Goal: Task Accomplishment & Management: Manage account settings

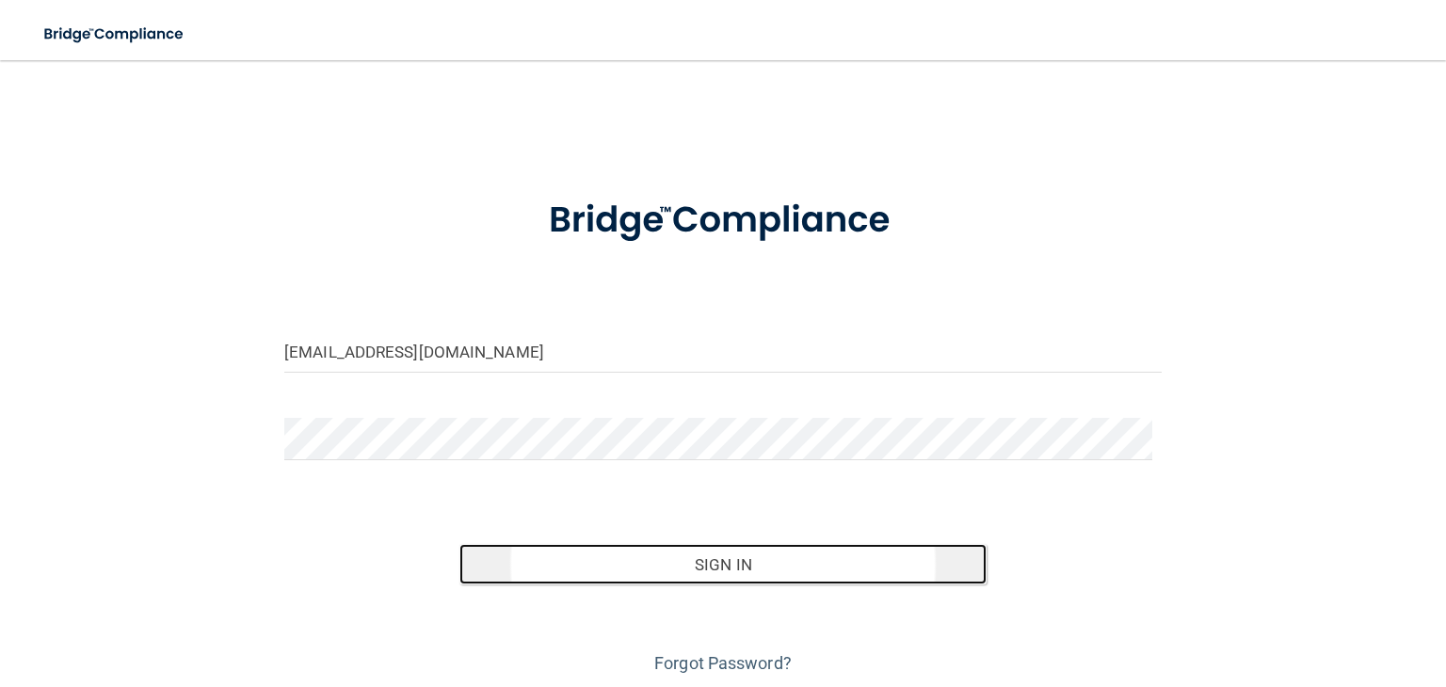
click at [554, 565] on button "Sign In" at bounding box center [722, 564] width 526 height 41
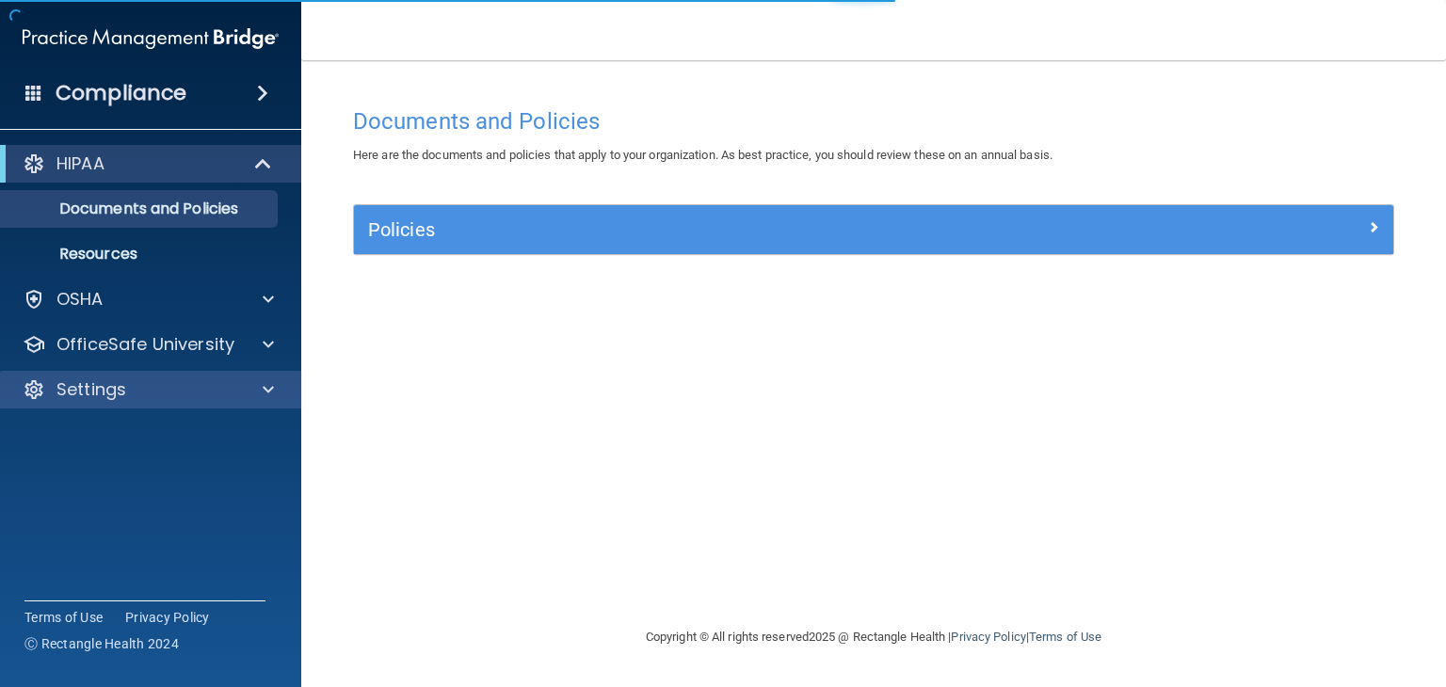
click at [158, 377] on div "Settings" at bounding box center [151, 390] width 302 height 38
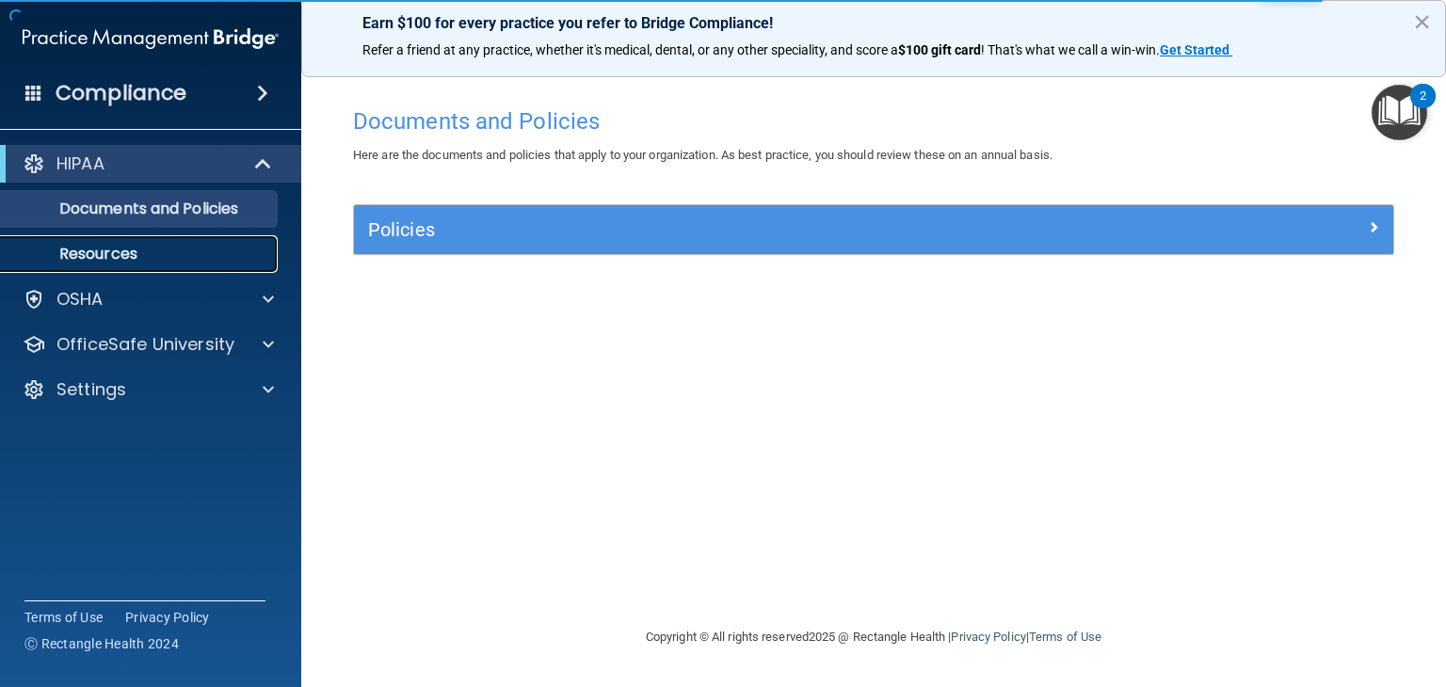
click at [196, 257] on p "Resources" at bounding box center [140, 254] width 257 height 19
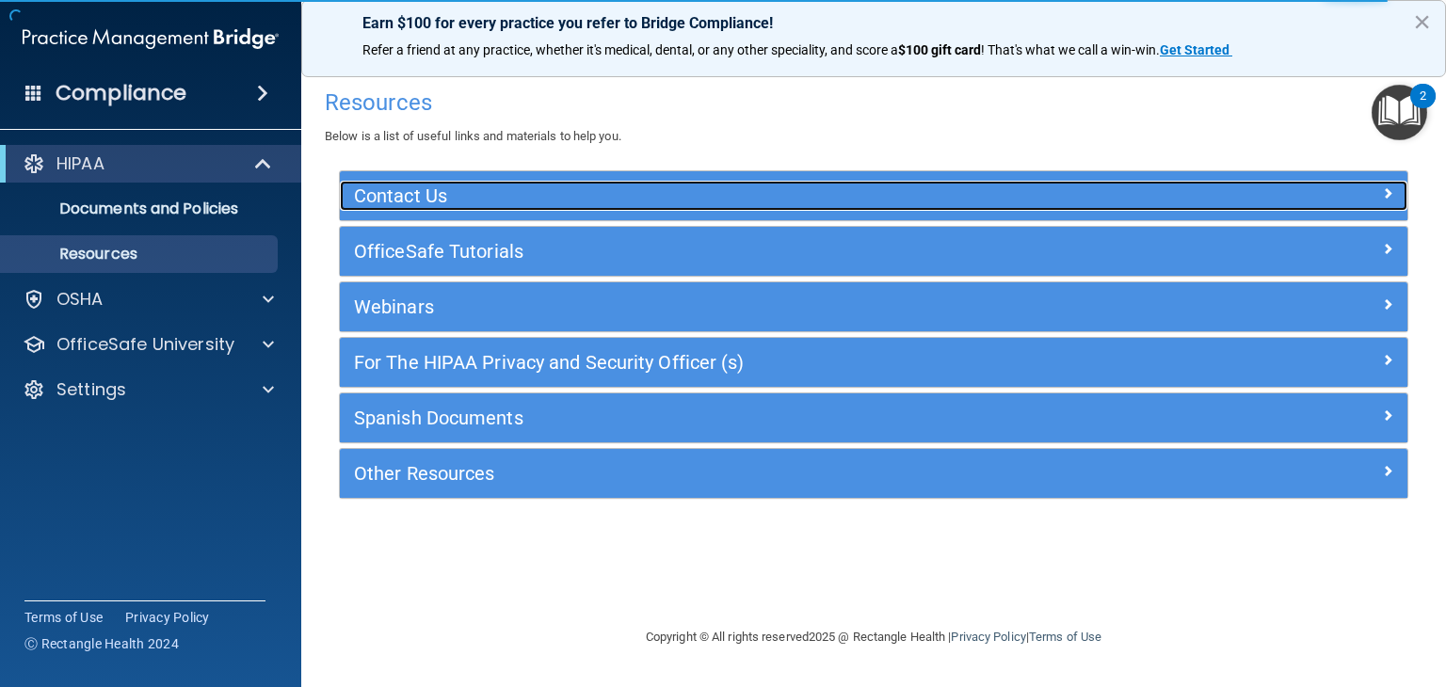
click at [1381, 193] on div at bounding box center [1274, 192] width 267 height 23
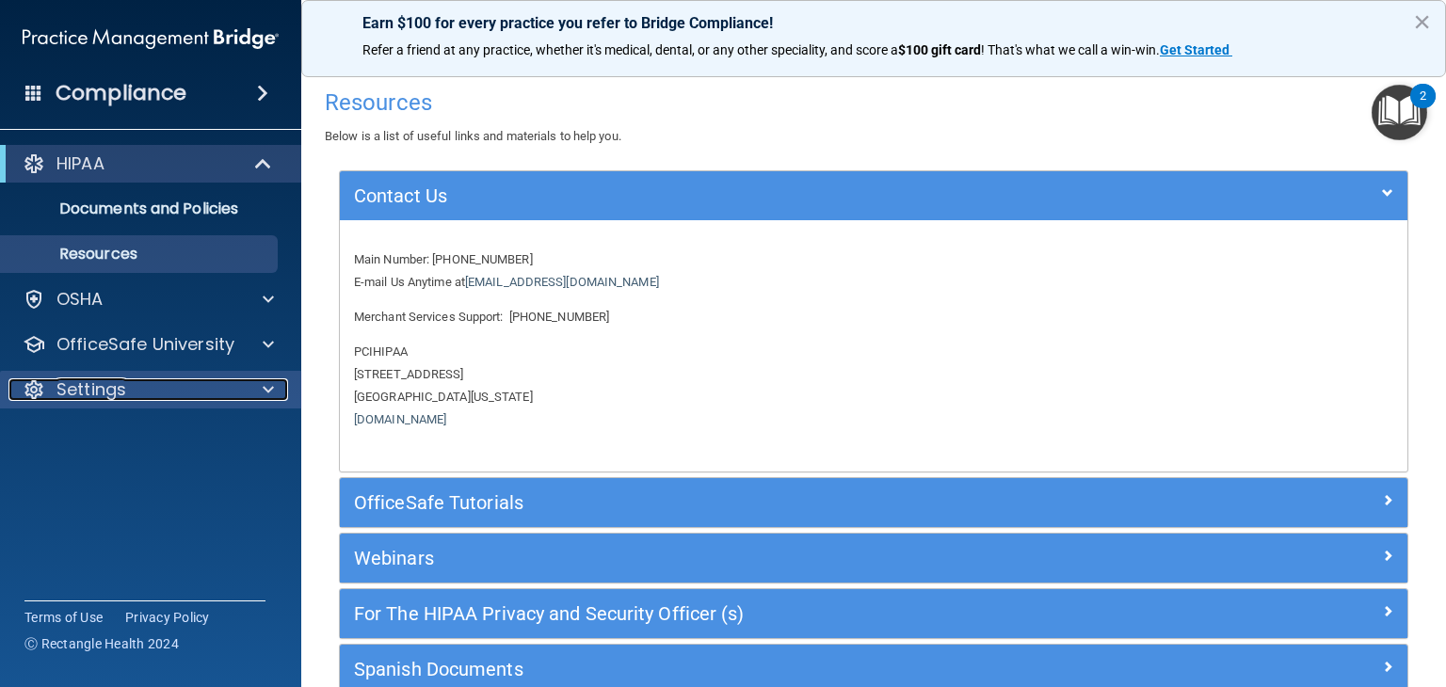
click at [136, 389] on div "Settings" at bounding box center [124, 389] width 233 height 23
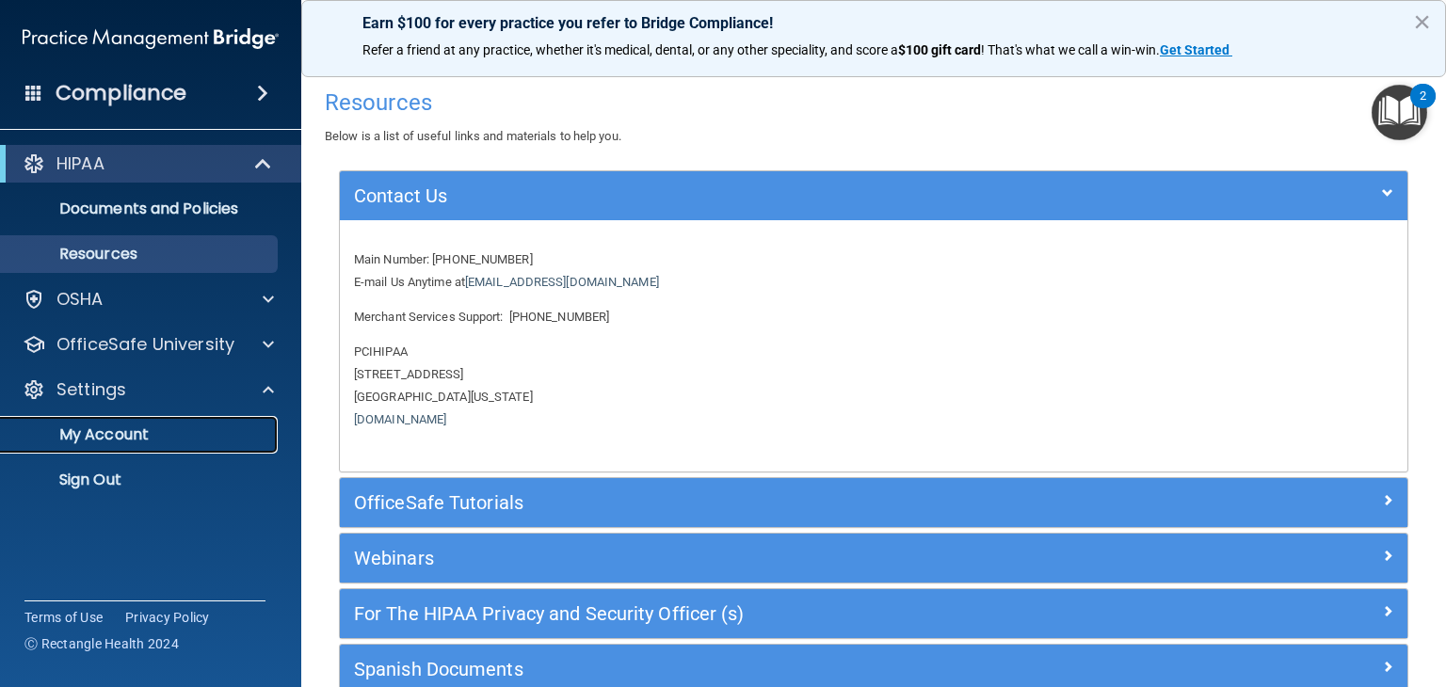
click at [128, 434] on p "My Account" at bounding box center [140, 434] width 257 height 19
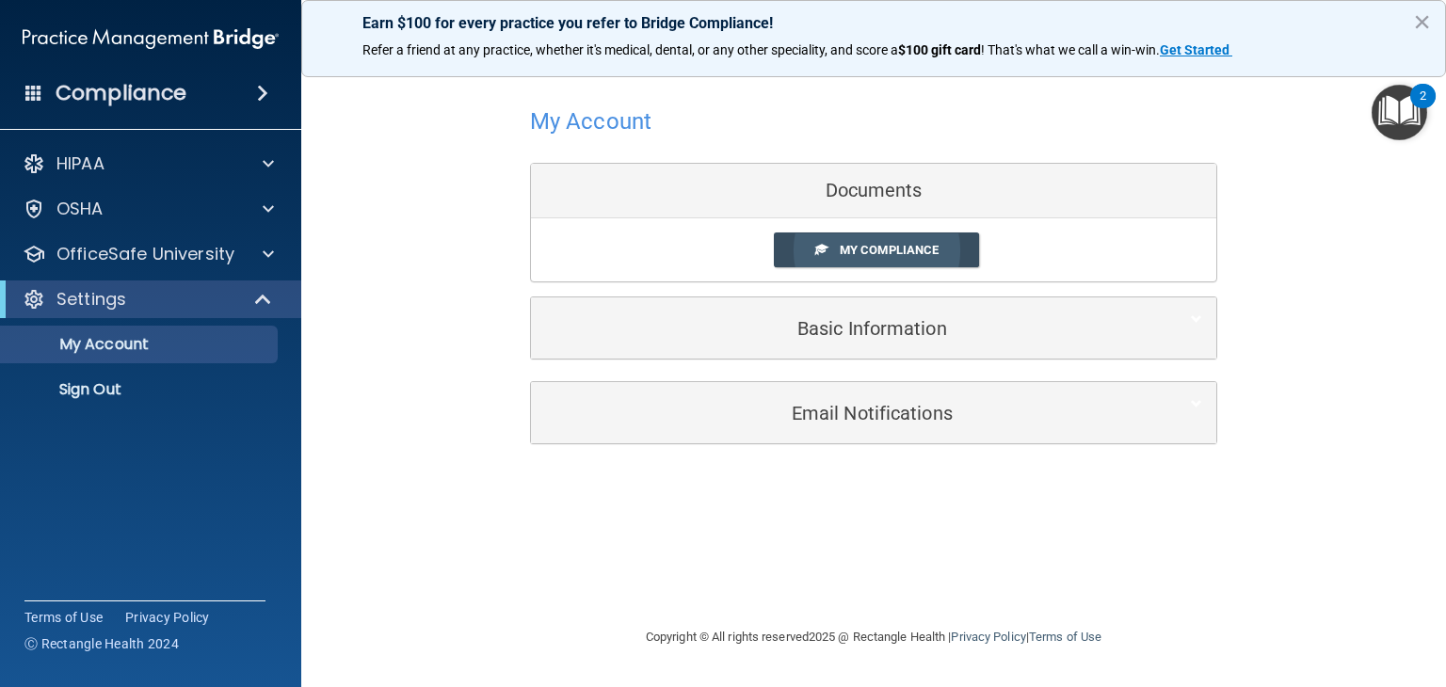
click at [804, 246] on link "My Compliance" at bounding box center [877, 249] width 206 height 35
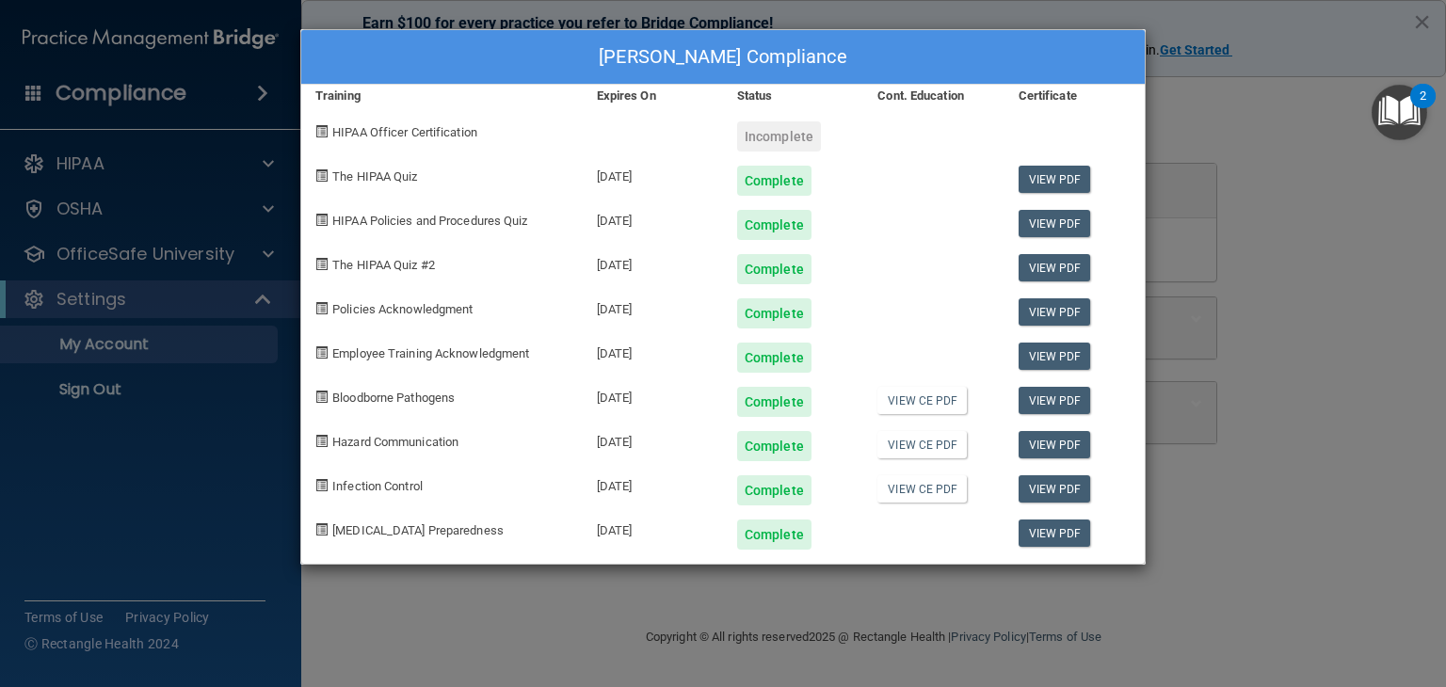
click at [986, 15] on div "[PERSON_NAME] Compliance Training Expires On Status Cont. Education Certificate…" at bounding box center [723, 343] width 1446 height 687
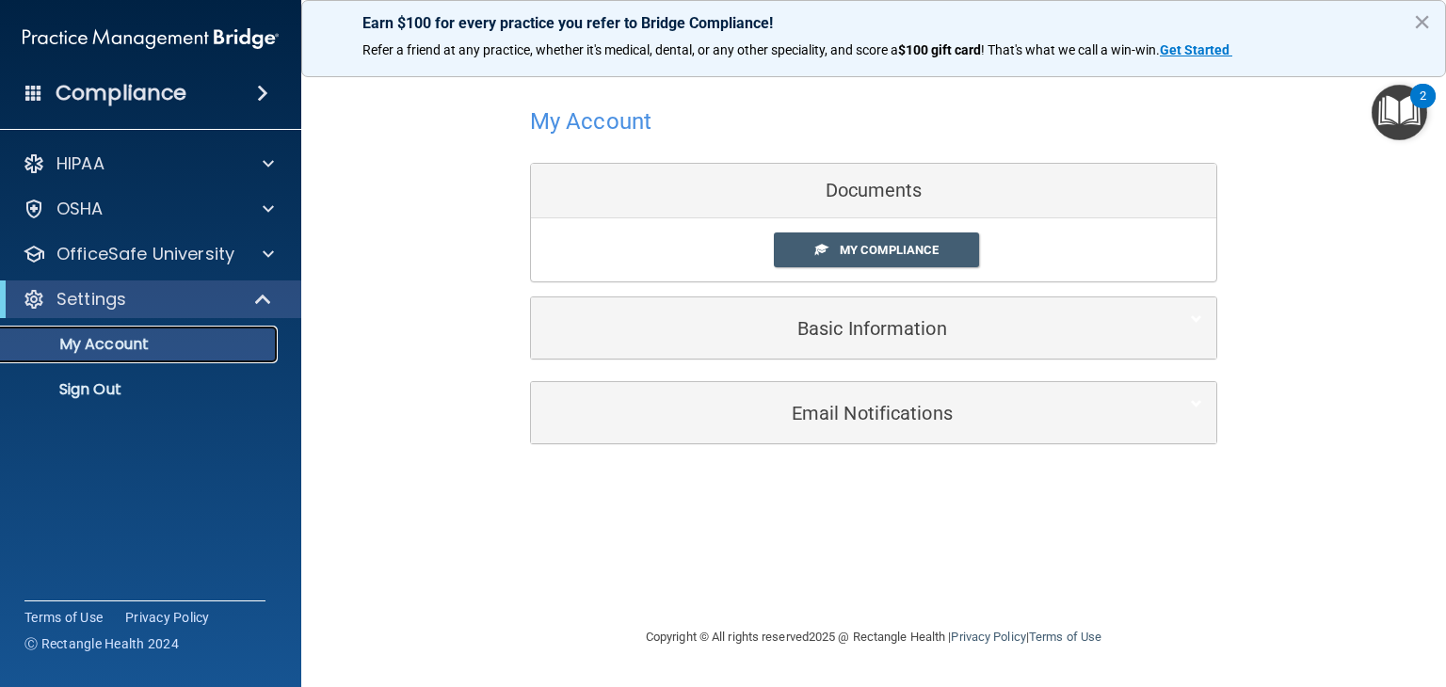
click at [161, 358] on link "My Account" at bounding box center [129, 345] width 296 height 38
click at [885, 244] on span "My Compliance" at bounding box center [888, 250] width 99 height 14
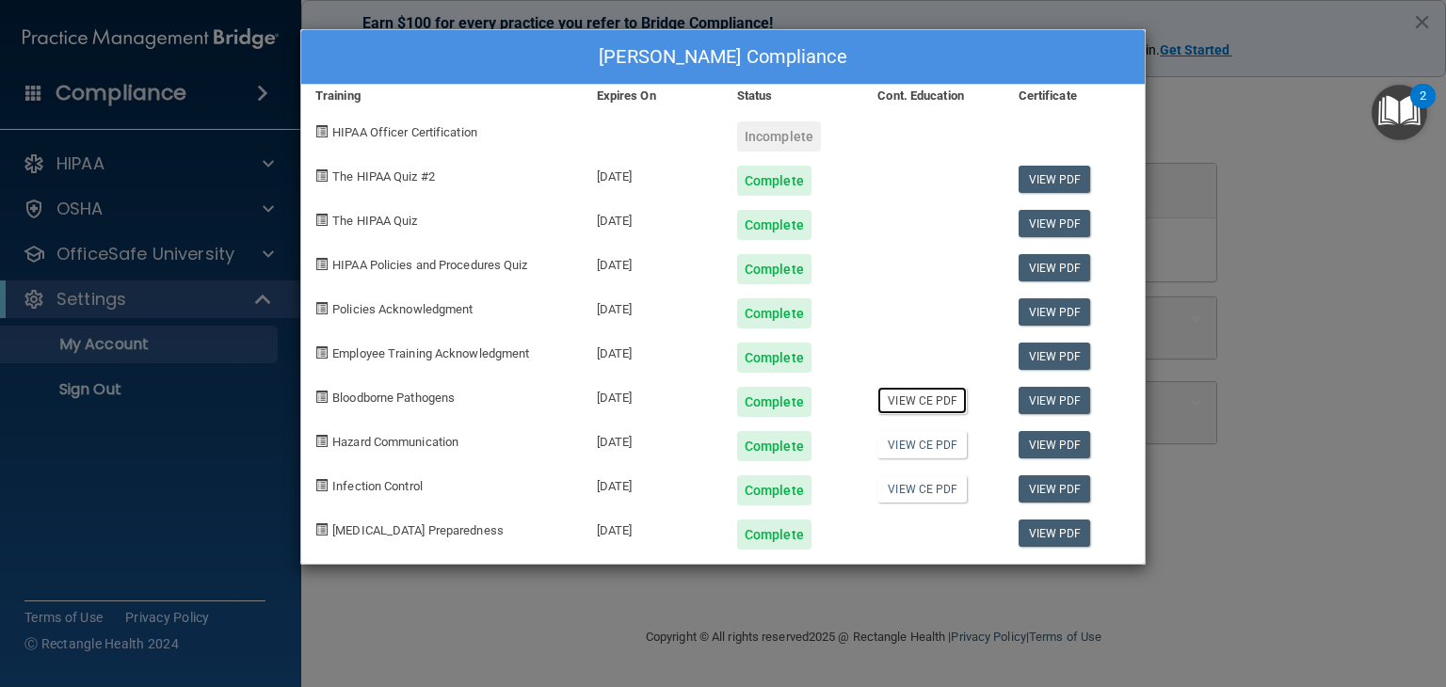
click at [905, 396] on link "View CE PDF" at bounding box center [921, 400] width 89 height 27
